Goal: Check status: Check status

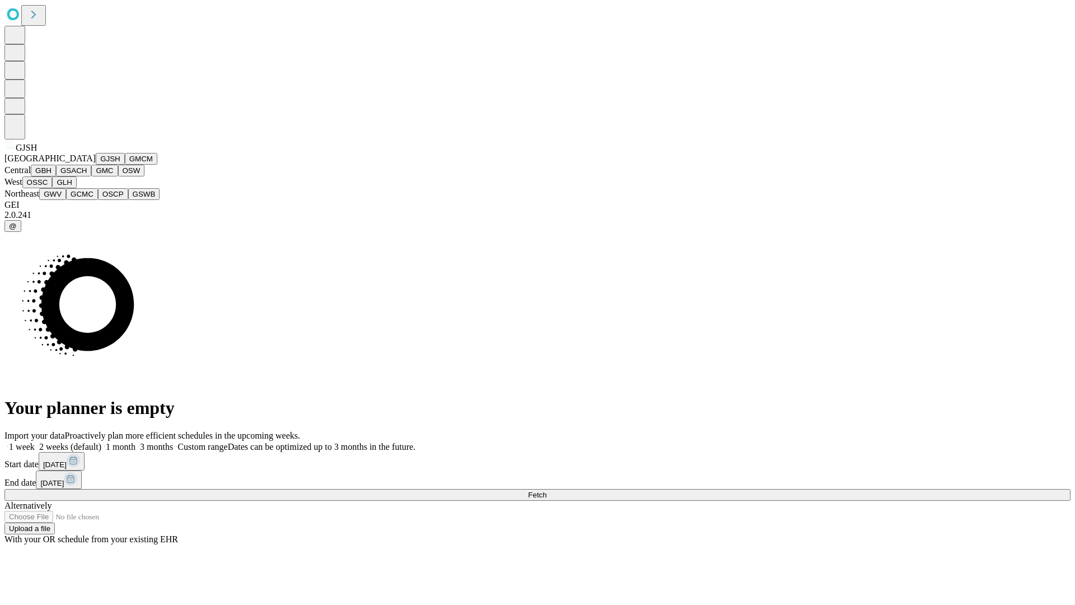
click at [96, 165] on button "GJSH" at bounding box center [110, 159] width 29 height 12
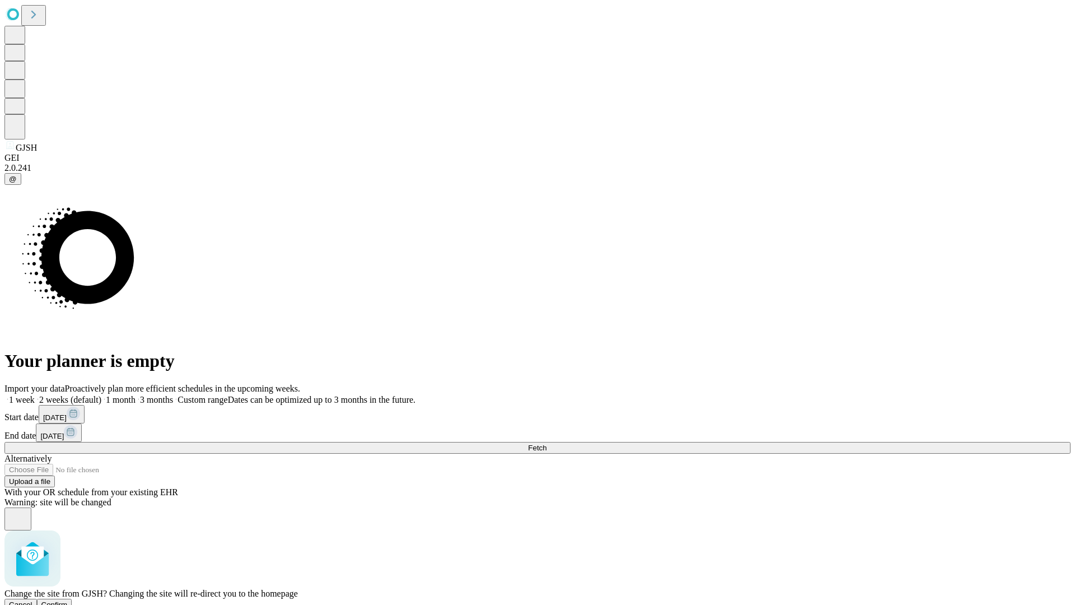
click at [68, 600] on span "Confirm" at bounding box center [54, 604] width 26 height 8
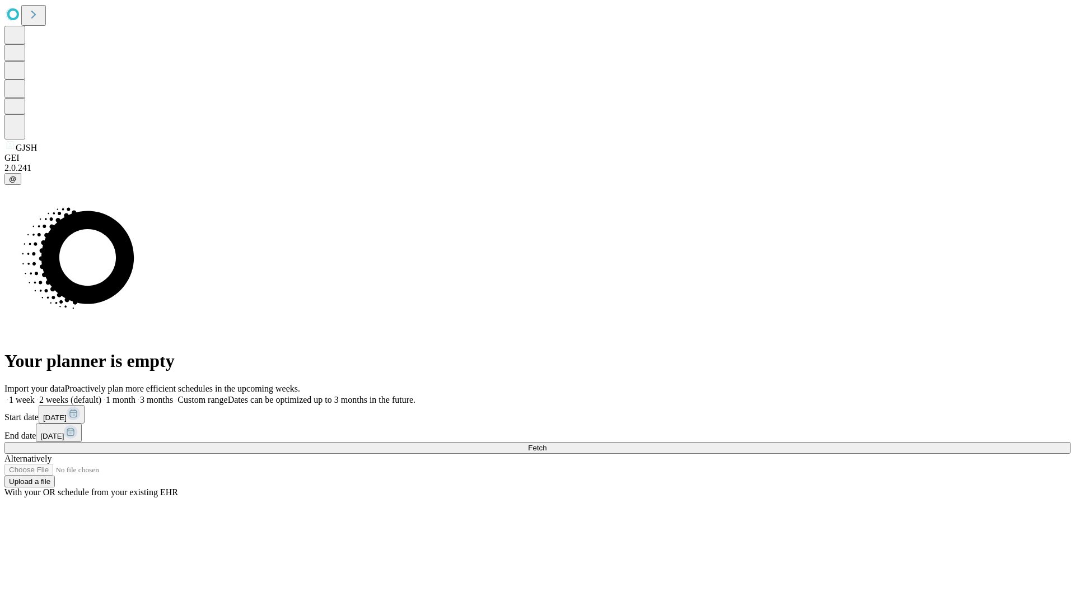
click at [135, 395] on label "1 month" at bounding box center [118, 400] width 34 height 10
click at [546, 443] on span "Fetch" at bounding box center [537, 447] width 18 height 8
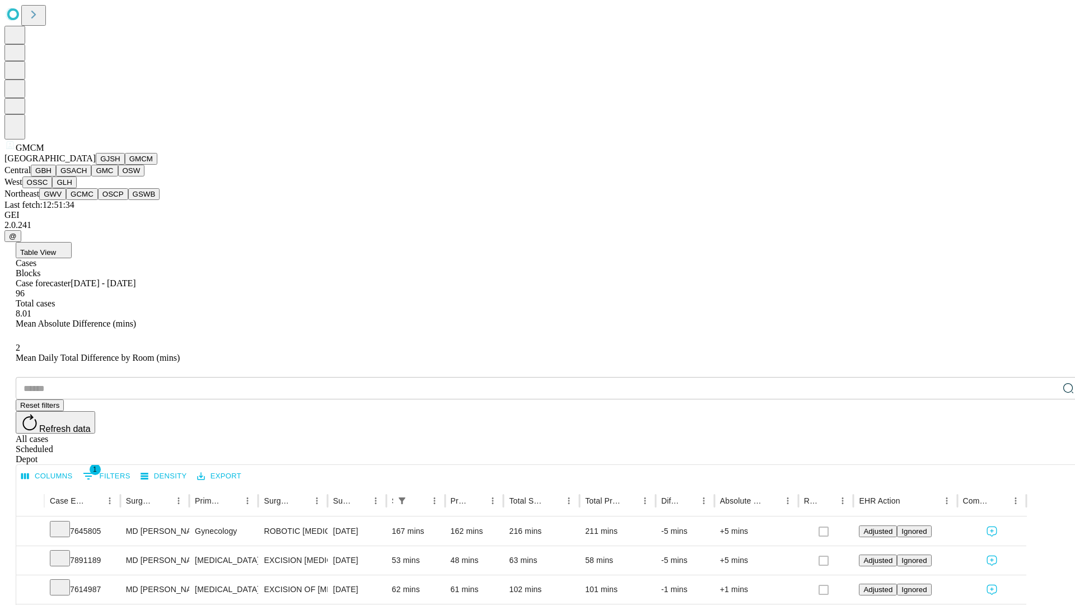
click at [56, 176] on button "GBH" at bounding box center [43, 171] width 25 height 12
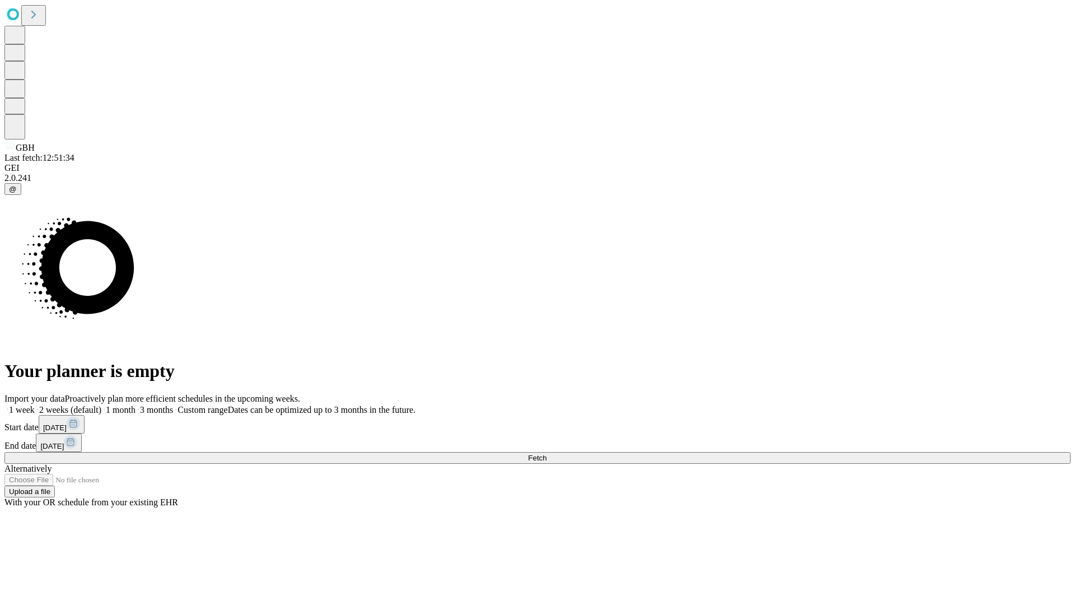
click at [135, 405] on label "1 month" at bounding box center [118, 410] width 34 height 10
click at [546, 453] on span "Fetch" at bounding box center [537, 457] width 18 height 8
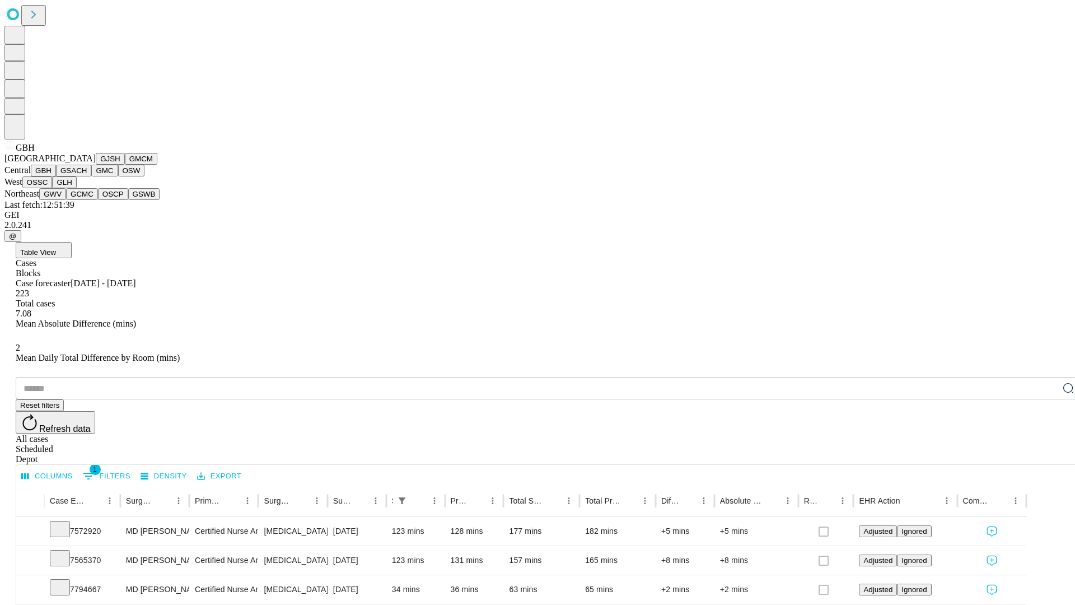
click at [87, 176] on button "GSACH" at bounding box center [73, 171] width 35 height 12
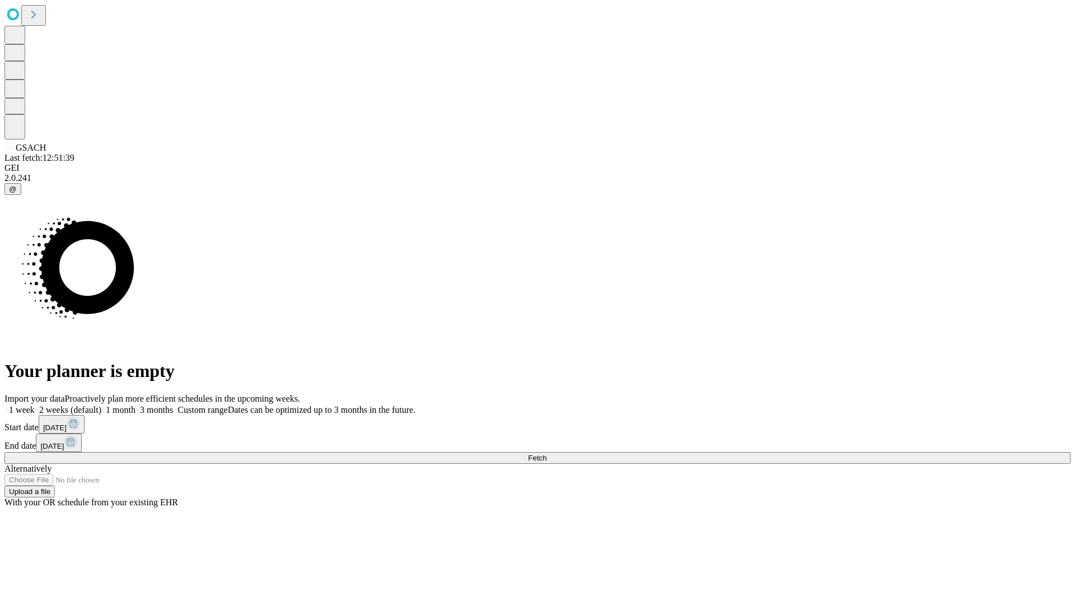
click at [135, 405] on label "1 month" at bounding box center [118, 410] width 34 height 10
click at [546, 453] on span "Fetch" at bounding box center [537, 457] width 18 height 8
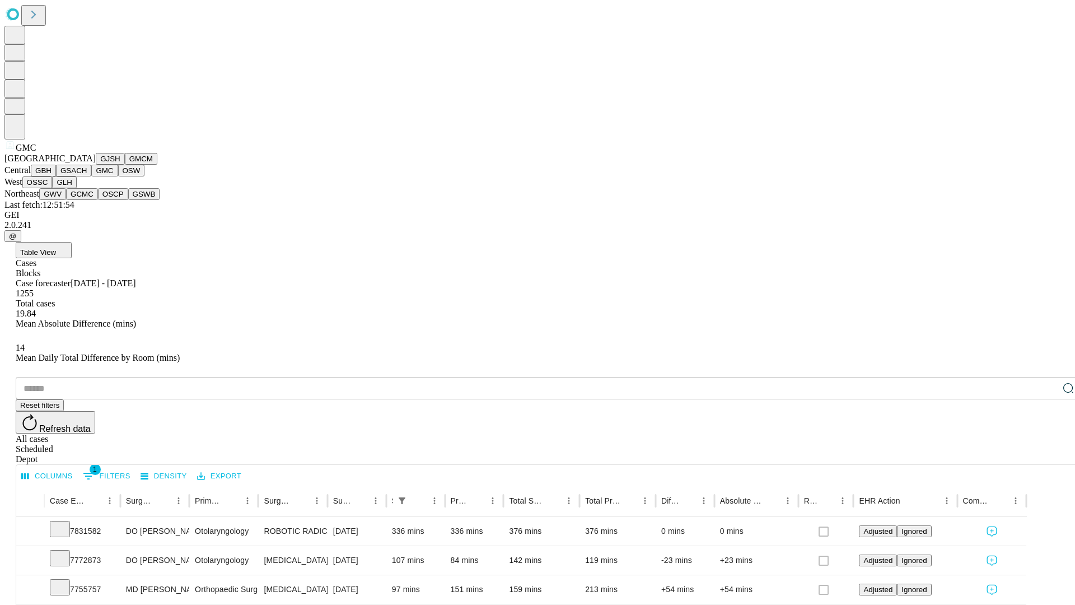
click at [118, 176] on button "OSW" at bounding box center [131, 171] width 27 height 12
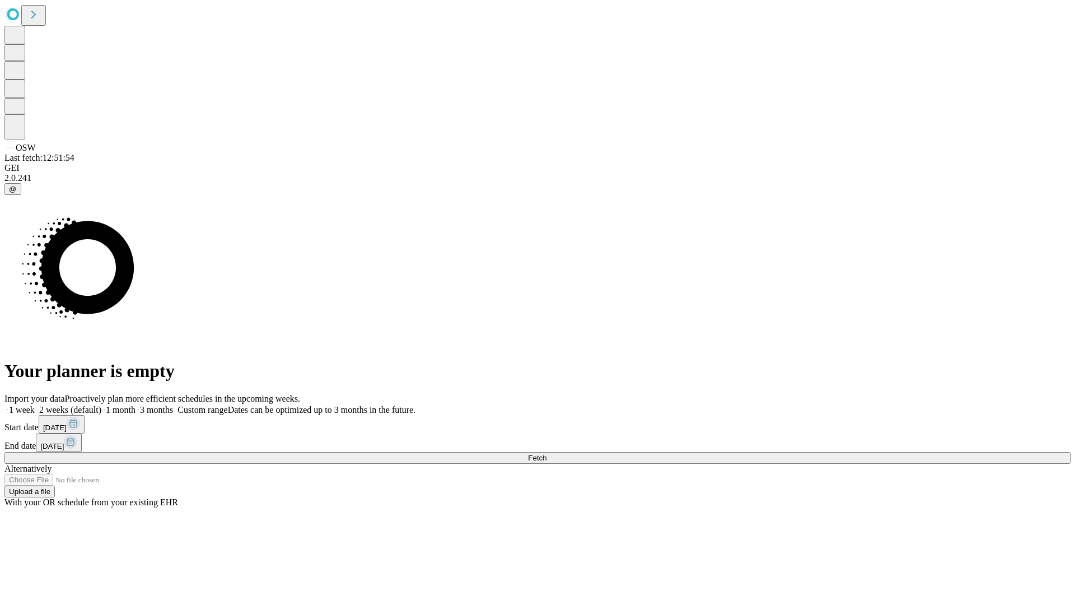
click at [135, 405] on label "1 month" at bounding box center [118, 410] width 34 height 10
click at [546, 453] on span "Fetch" at bounding box center [537, 457] width 18 height 8
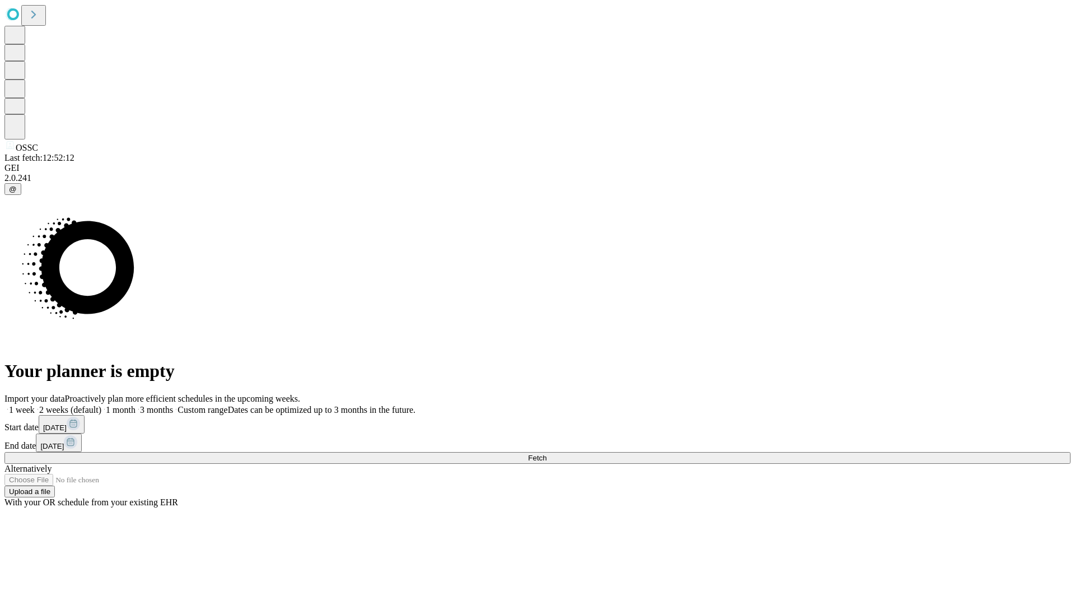
click at [135, 405] on label "1 month" at bounding box center [118, 410] width 34 height 10
click at [546, 453] on span "Fetch" at bounding box center [537, 457] width 18 height 8
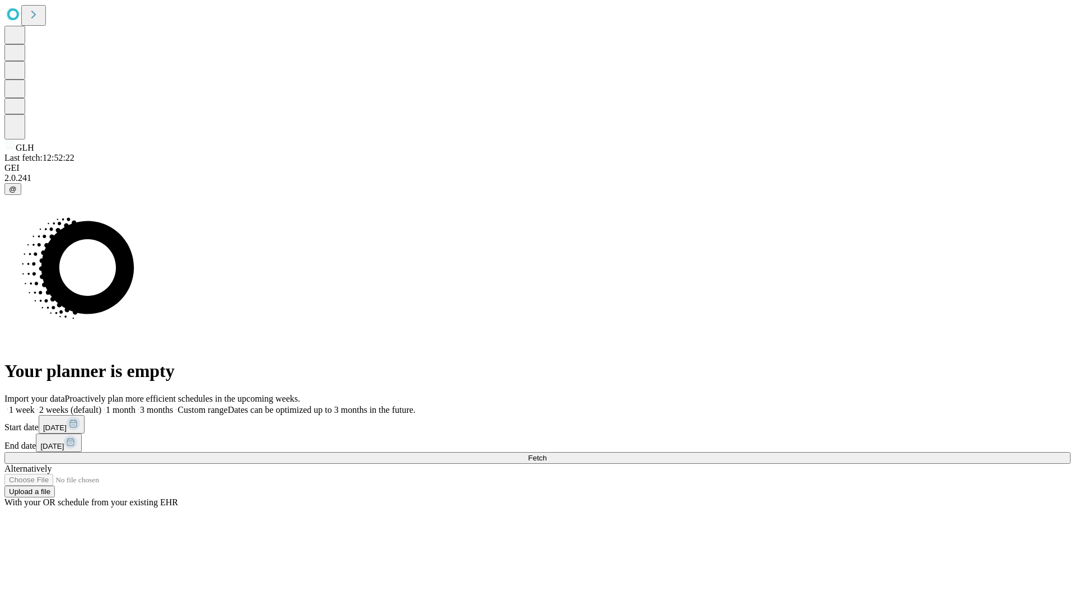
click at [135, 405] on label "1 month" at bounding box center [118, 410] width 34 height 10
click at [546, 453] on span "Fetch" at bounding box center [537, 457] width 18 height 8
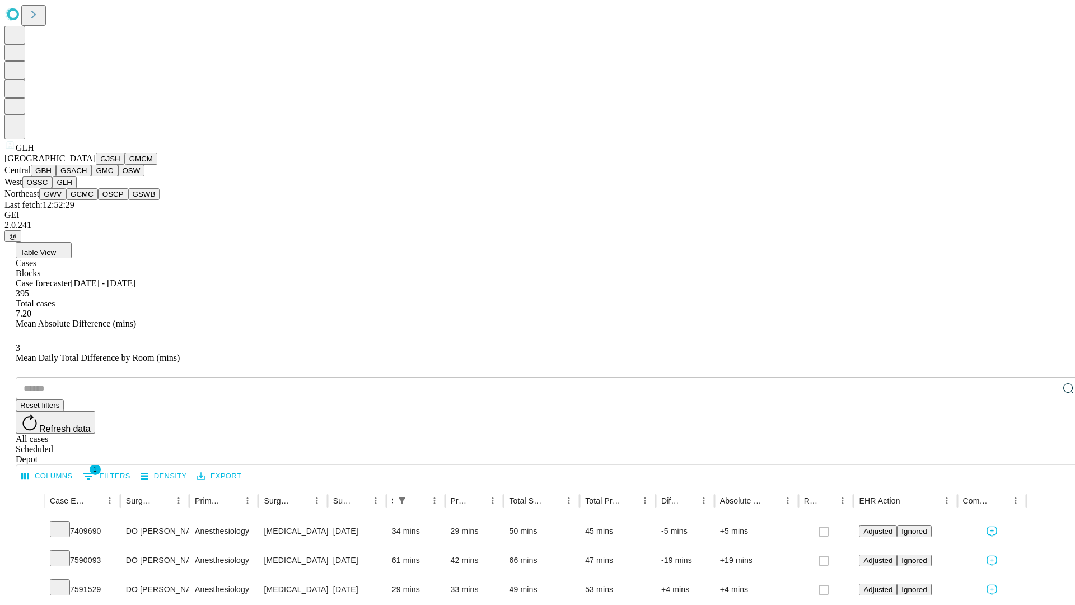
click at [66, 200] on button "GWV" at bounding box center [52, 194] width 27 height 12
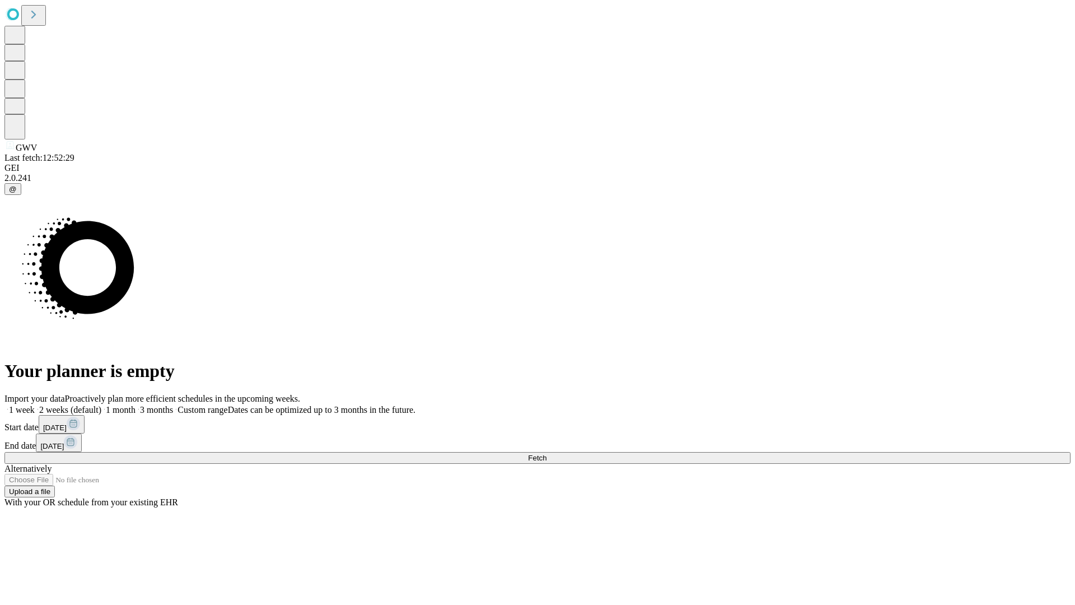
click at [135, 405] on label "1 month" at bounding box center [118, 410] width 34 height 10
click at [546, 453] on span "Fetch" at bounding box center [537, 457] width 18 height 8
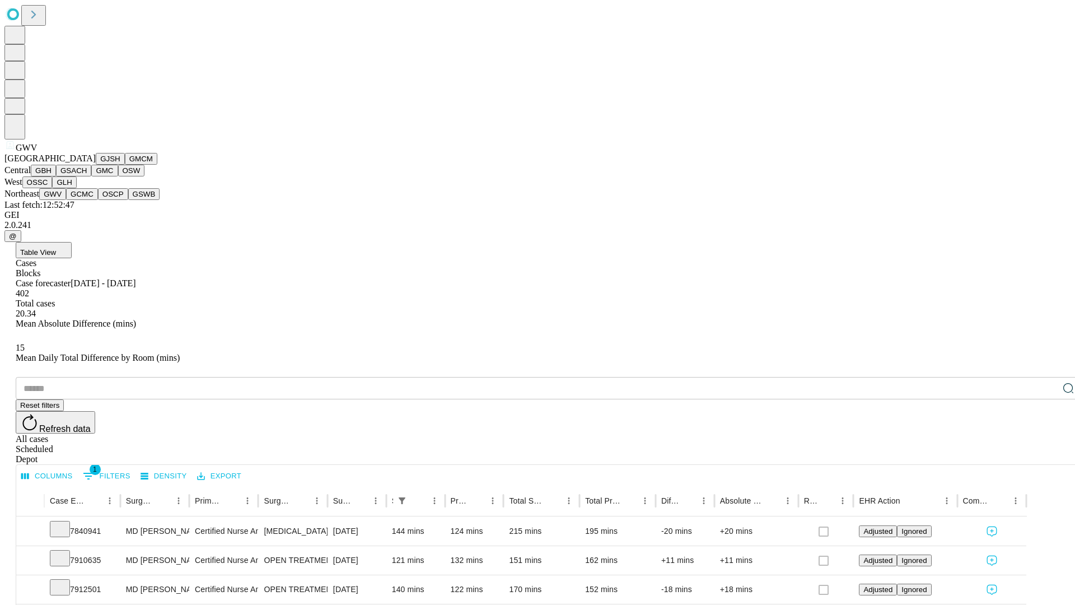
click at [87, 200] on button "GCMC" at bounding box center [82, 194] width 32 height 12
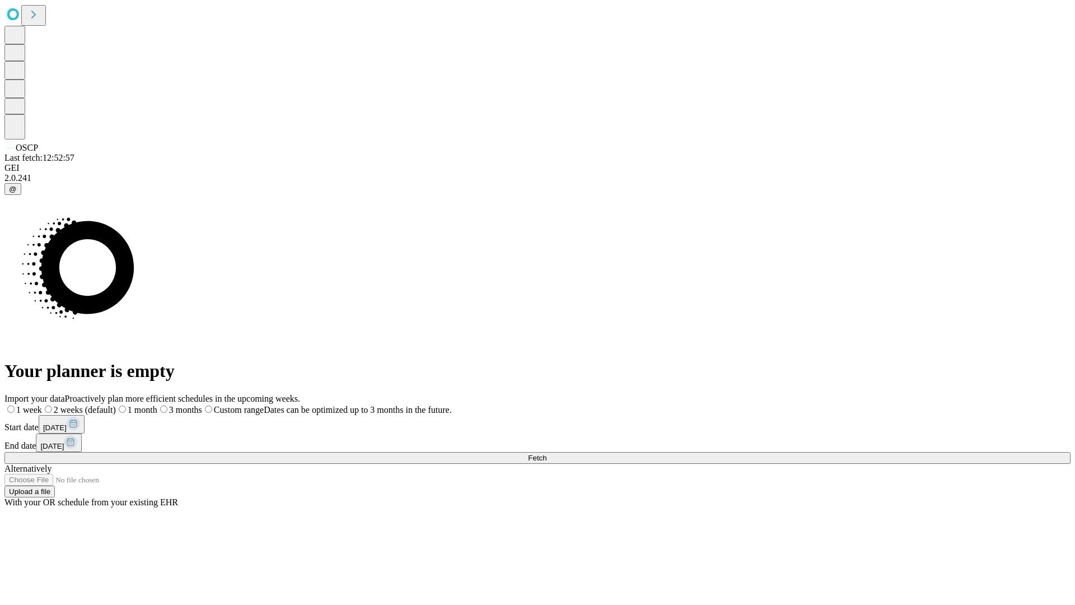
click at [157, 405] on label "1 month" at bounding box center [136, 410] width 41 height 10
click at [546, 453] on span "Fetch" at bounding box center [537, 457] width 18 height 8
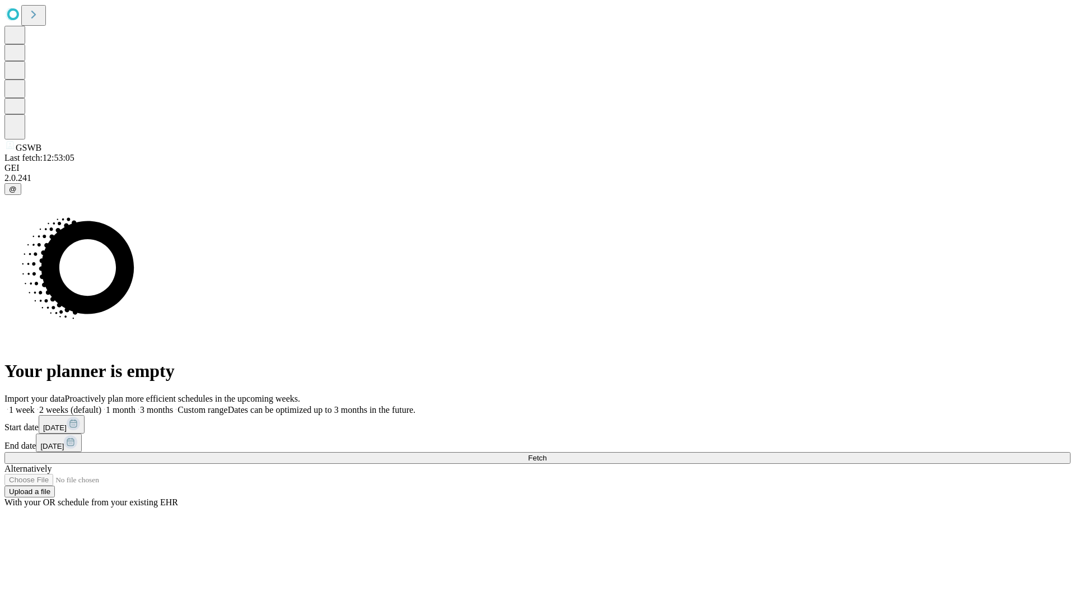
click at [135, 405] on label "1 month" at bounding box center [118, 410] width 34 height 10
click at [546, 453] on span "Fetch" at bounding box center [537, 457] width 18 height 8
